Goal: Task Accomplishment & Management: Use online tool/utility

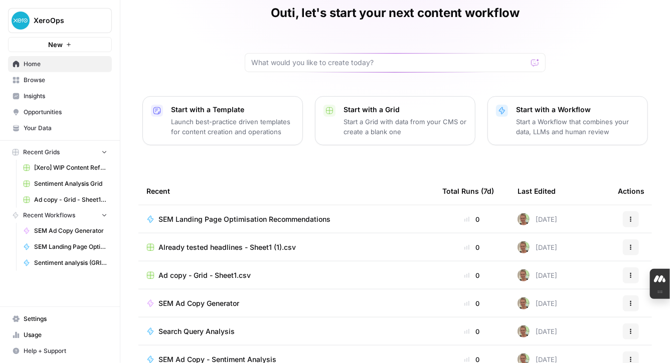
scroll to position [44, 0]
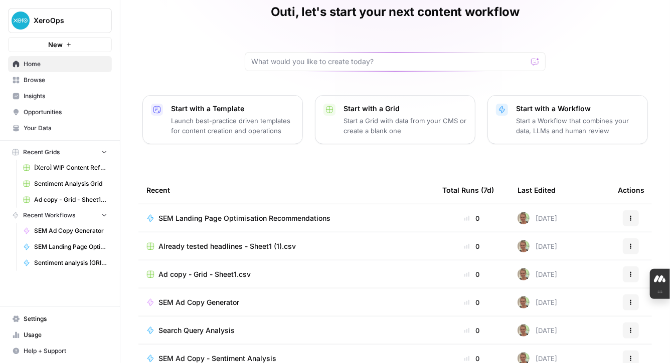
click at [274, 221] on span "SEM Landing Page Optimisation Recommendations" at bounding box center [244, 219] width 172 height 10
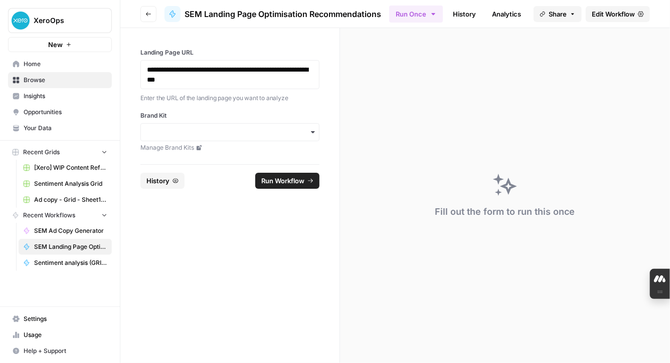
click at [612, 12] on span "Edit Workflow" at bounding box center [613, 14] width 43 height 10
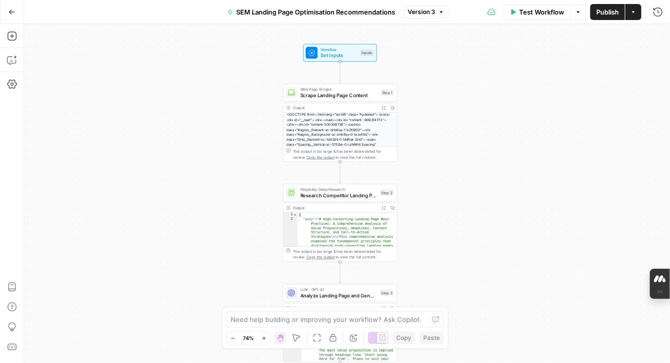
click at [350, 195] on span "Research Competitor Landing Pages" at bounding box center [338, 196] width 77 height 8
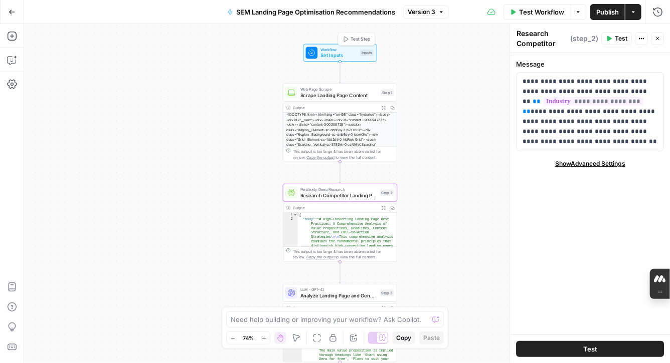
click at [332, 56] on span "Set Inputs" at bounding box center [338, 56] width 37 height 8
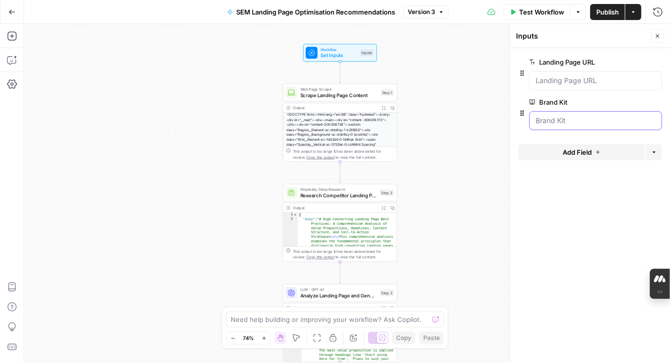
click at [608, 123] on Kit "Brand Kit" at bounding box center [595, 121] width 120 height 10
click at [623, 106] on button "edit field" at bounding box center [628, 102] width 39 height 12
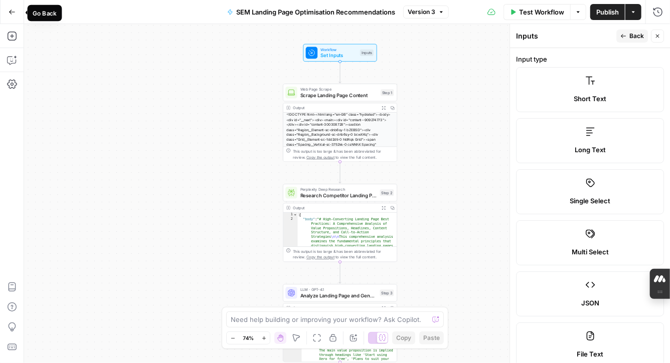
click at [9, 12] on icon "button" at bounding box center [12, 12] width 7 height 7
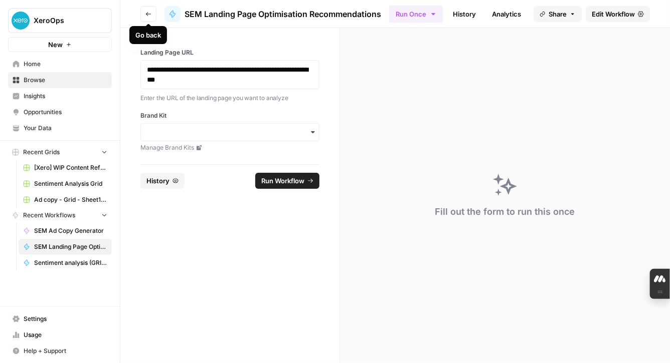
click at [149, 19] on button "Go back" at bounding box center [148, 14] width 16 height 16
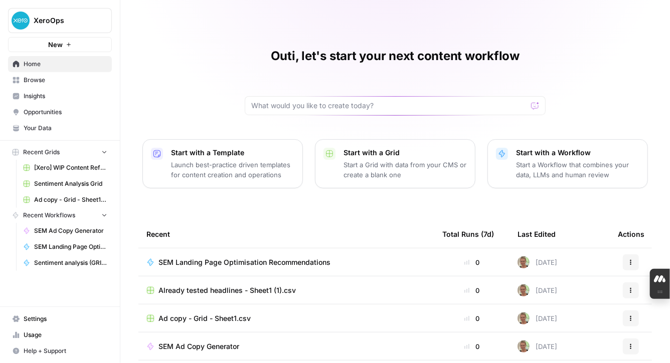
click at [308, 266] on span "SEM Landing Page Optimisation Recommendations" at bounding box center [244, 263] width 172 height 10
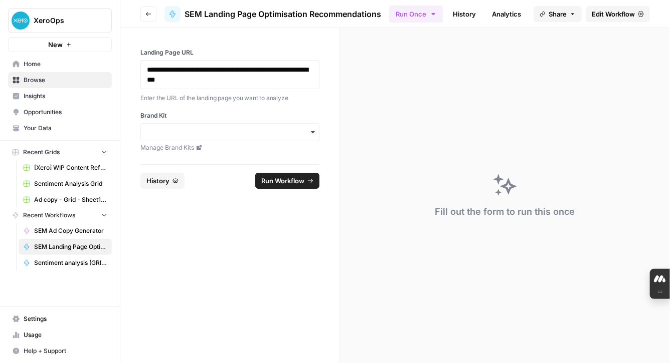
click at [604, 15] on span "Edit Workflow" at bounding box center [613, 14] width 43 height 10
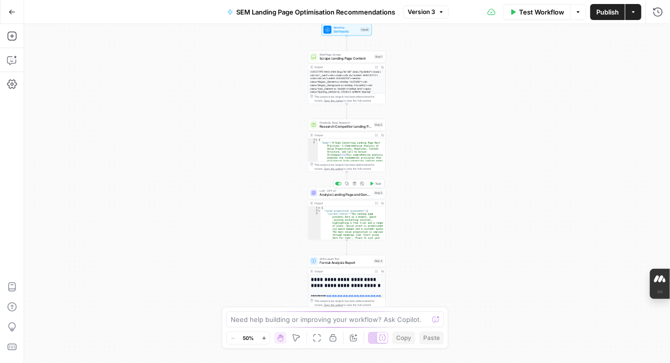
click at [361, 193] on span "Analyze Landing Page and Generate Recommendations" at bounding box center [346, 195] width 52 height 5
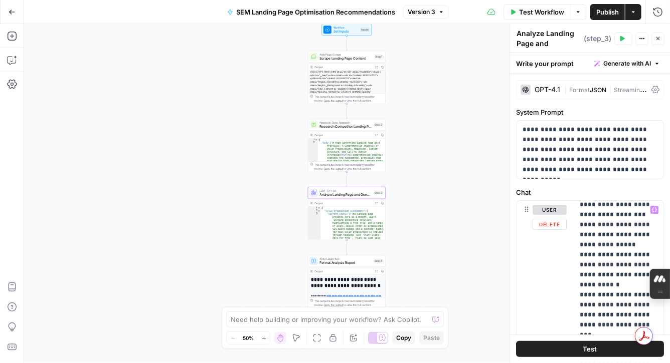
scroll to position [855, 1]
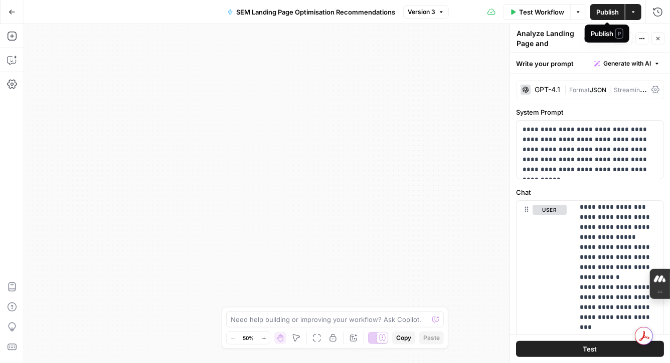
click at [602, 15] on span "Publish" at bounding box center [607, 12] width 23 height 10
click at [267, 17] on button "SEM Landing Page Optimisation Recommendations" at bounding box center [311, 12] width 180 height 16
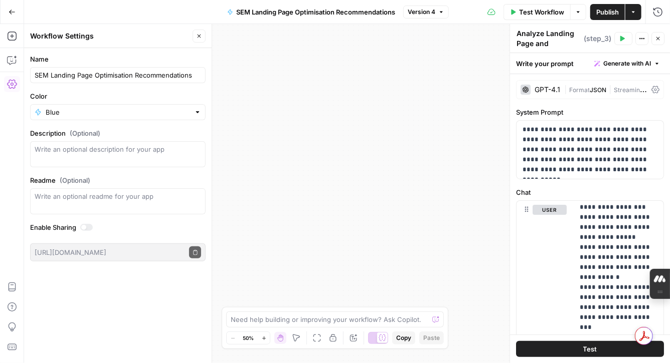
click at [16, 13] on button "Go Back" at bounding box center [12, 12] width 18 height 18
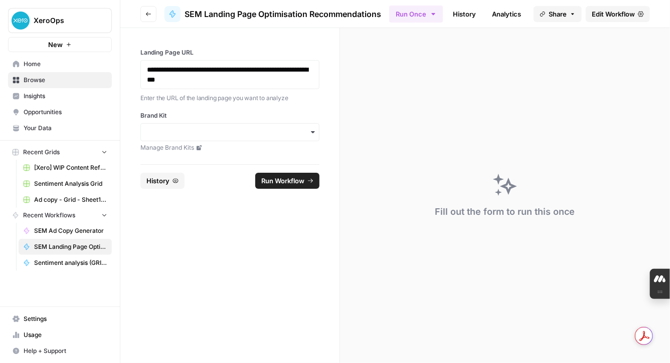
click at [279, 181] on span "Run Workflow" at bounding box center [282, 181] width 43 height 10
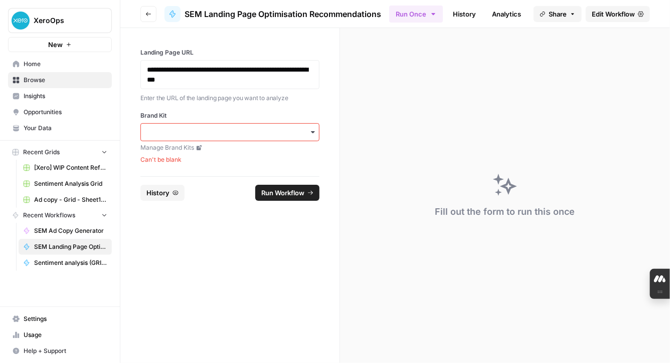
click at [315, 135] on icon "button" at bounding box center [313, 132] width 8 height 8
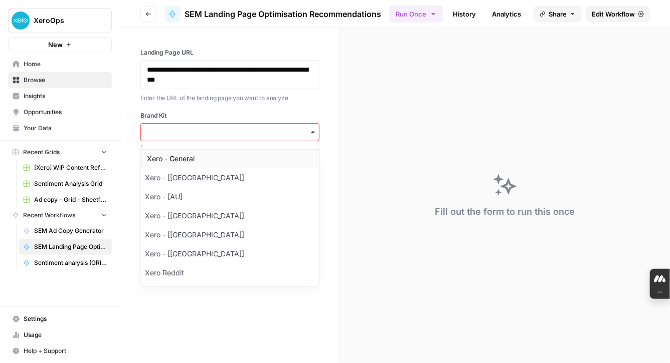
click at [303, 152] on div "Xero - General" at bounding box center [230, 158] width 178 height 19
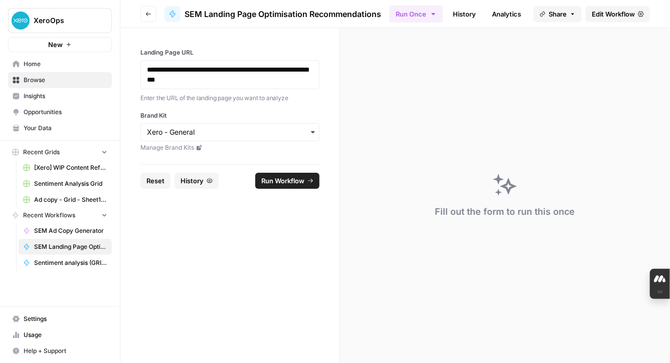
drag, startPoint x: 282, startPoint y: 182, endPoint x: 280, endPoint y: 198, distance: 15.7
click at [280, 198] on form "**********" at bounding box center [230, 195] width 220 height 335
click at [618, 16] on span "Edit Workflow" at bounding box center [613, 14] width 43 height 10
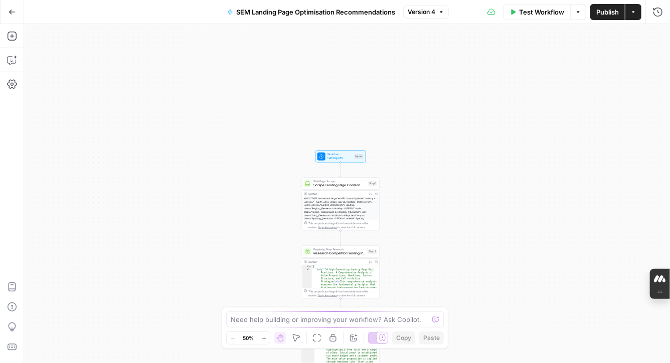
click at [518, 12] on button "Test Workflow" at bounding box center [536, 12] width 67 height 16
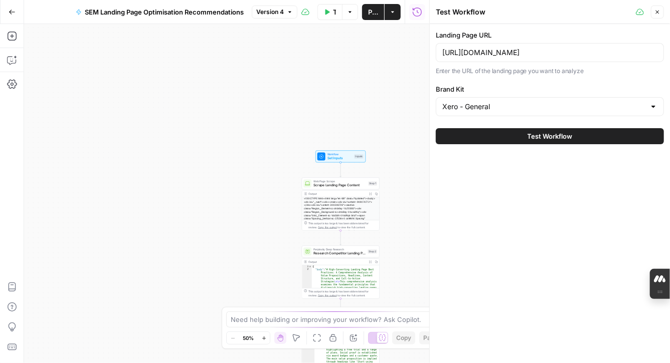
click at [532, 137] on span "Test Workflow" at bounding box center [549, 136] width 45 height 10
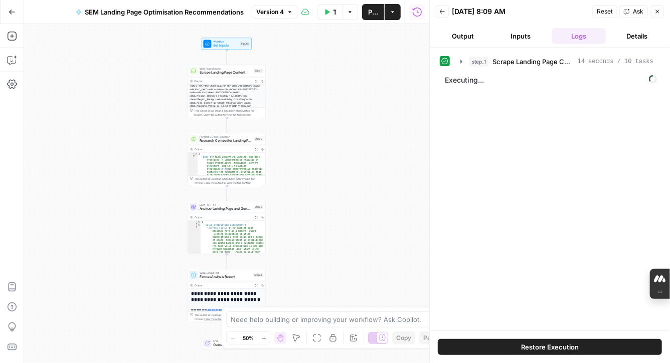
click at [443, 11] on icon "button" at bounding box center [442, 12] width 5 height 4
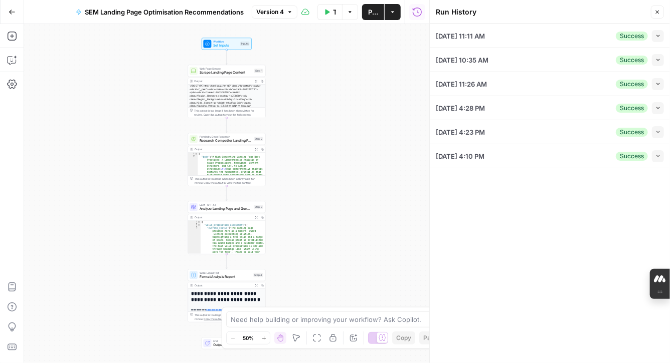
click at [159, 19] on button "SEM Landing Page Optimisation Recommendations" at bounding box center [160, 12] width 180 height 16
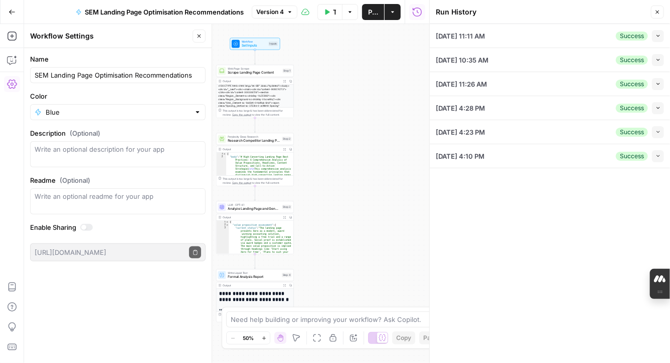
click at [15, 13] on icon "button" at bounding box center [12, 12] width 7 height 7
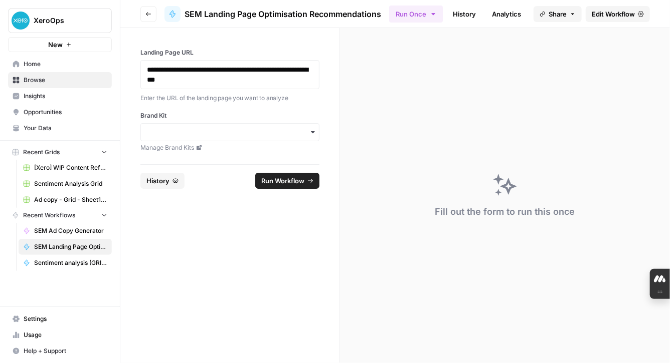
click at [148, 16] on icon "button" at bounding box center [148, 14] width 6 height 6
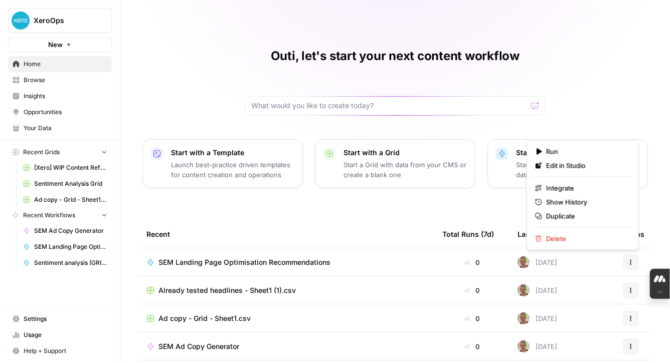
click at [633, 264] on icon "button" at bounding box center [631, 263] width 6 height 6
click at [601, 220] on span "Duplicate" at bounding box center [586, 217] width 80 height 10
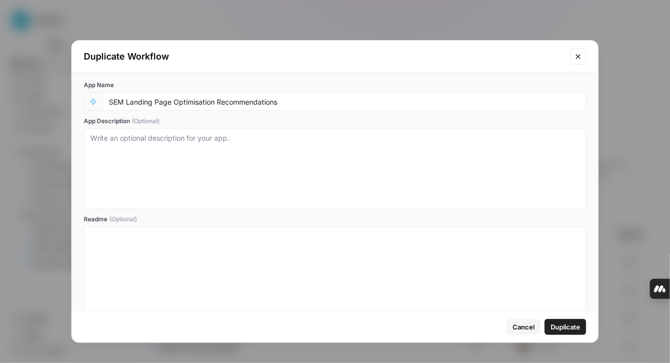
click at [564, 330] on span "Duplicate" at bounding box center [565, 327] width 30 height 10
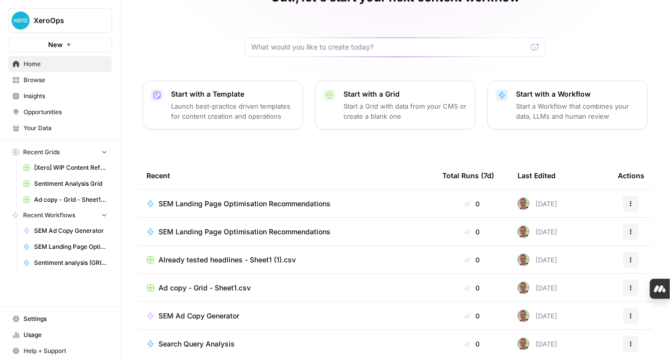
scroll to position [97, 0]
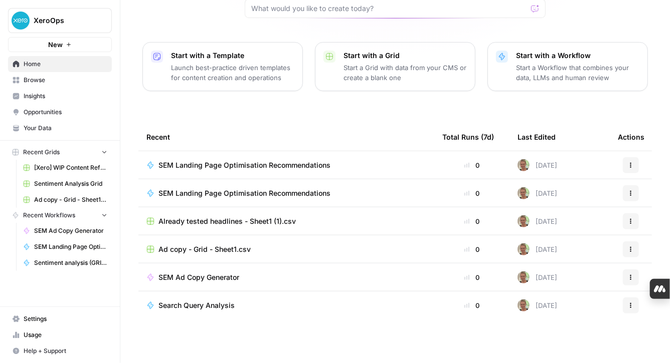
click at [329, 195] on span "SEM Landing Page Optimisation Recommendations" at bounding box center [244, 194] width 172 height 10
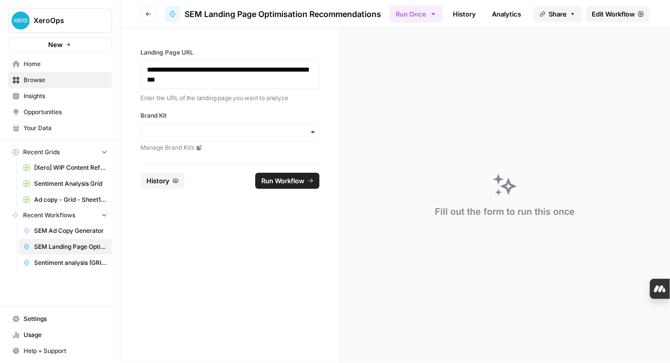
click at [144, 17] on button "Go back" at bounding box center [148, 14] width 16 height 16
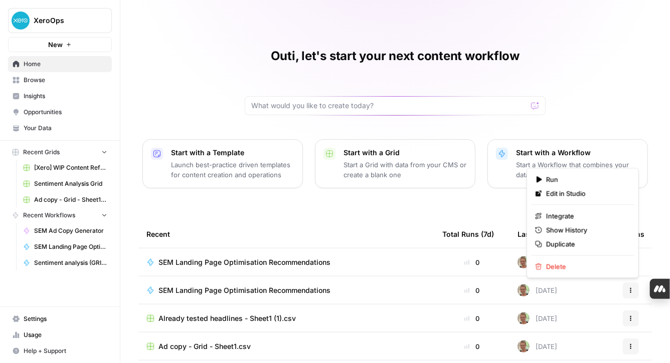
click at [632, 292] on icon "button" at bounding box center [631, 291] width 6 height 6
click at [309, 262] on span "SEM Landing Page Optimisation Recommendations" at bounding box center [244, 263] width 172 height 10
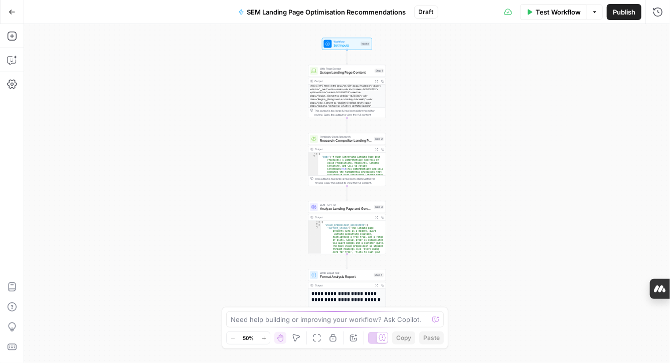
click at [318, 11] on span "SEM Landing Page Optimisation Recommendations" at bounding box center [326, 12] width 159 height 10
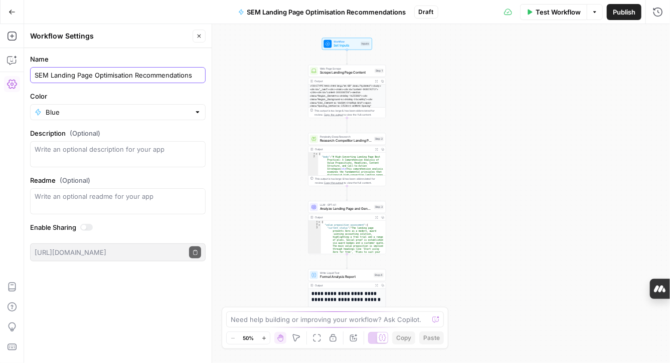
click at [193, 77] on input "SEM Landing Page Optimisation Recommendations" at bounding box center [118, 75] width 166 height 10
type input "SEM Landing Page Optimisation Recommendations (v2)"
click at [9, 8] on button "Go Back" at bounding box center [12, 12] width 18 height 18
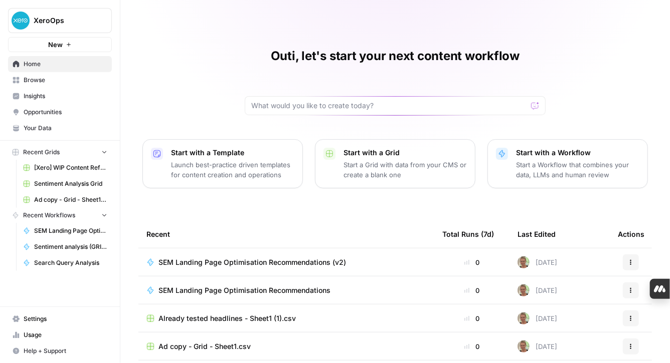
click at [279, 261] on span "SEM Landing Page Optimisation Recommendations (v2)" at bounding box center [252, 263] width 188 height 10
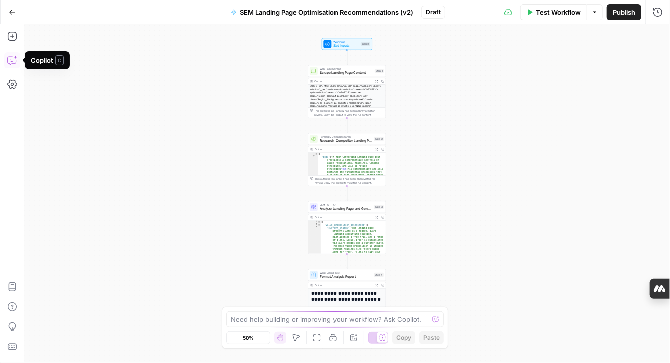
click at [17, 64] on icon "button" at bounding box center [12, 60] width 10 height 10
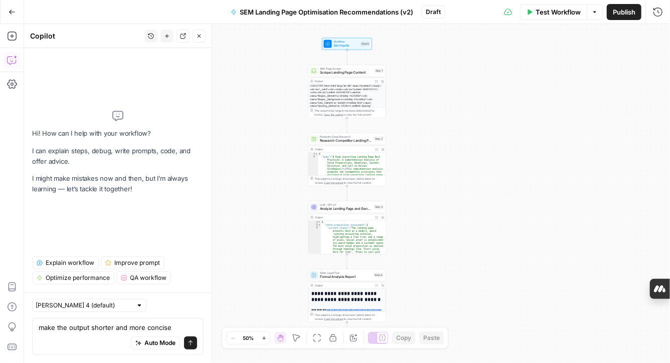
type textarea "make the output shorter and more concise"
click at [195, 345] on button "Send" at bounding box center [190, 343] width 13 height 13
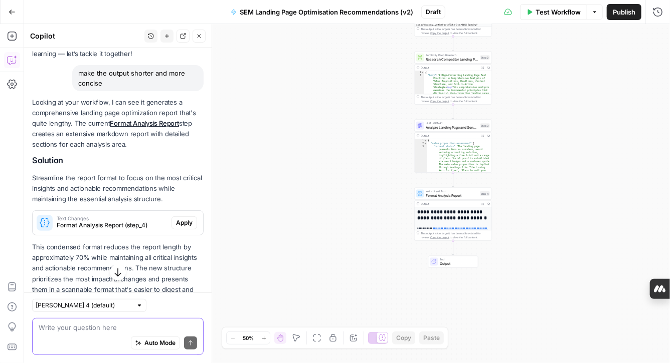
scroll to position [66, 0]
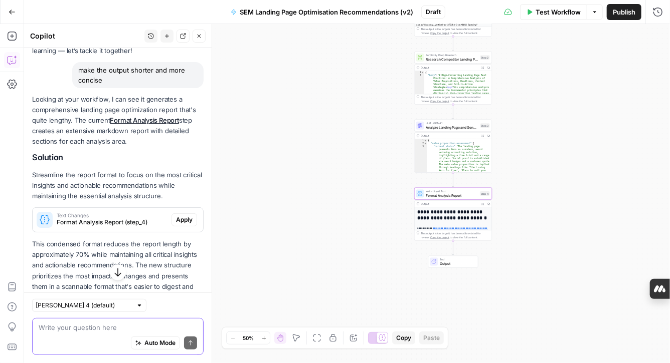
click at [194, 225] on button "Apply" at bounding box center [184, 220] width 26 height 13
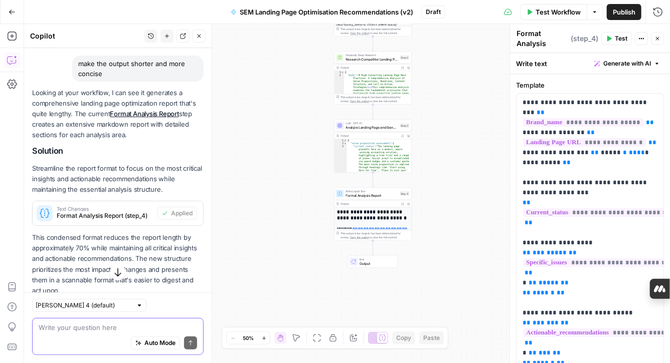
scroll to position [99, 0]
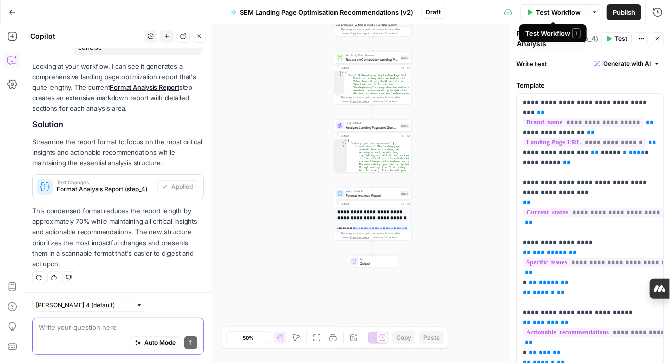
click at [536, 13] on span "Test Workflow" at bounding box center [557, 12] width 45 height 10
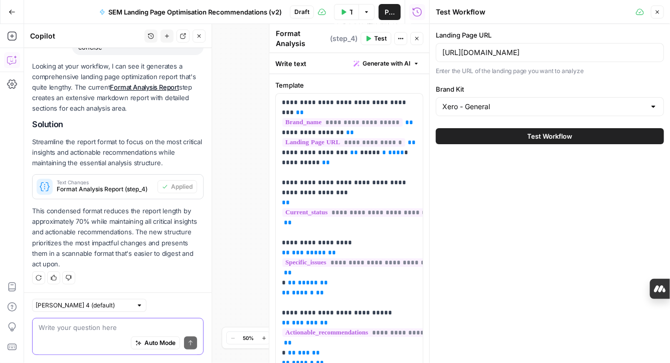
click at [537, 136] on span "Test Workflow" at bounding box center [549, 136] width 45 height 10
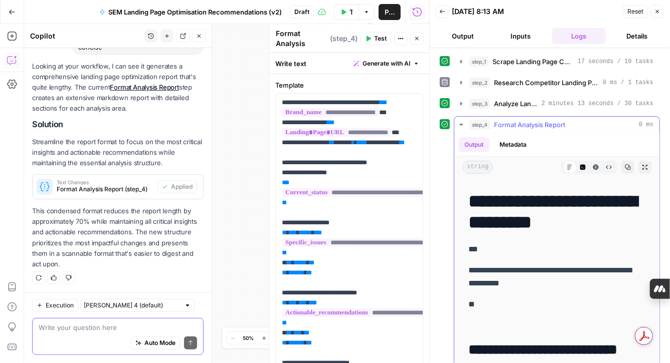
scroll to position [2069, 0]
